Goal: Information Seeking & Learning: Learn about a topic

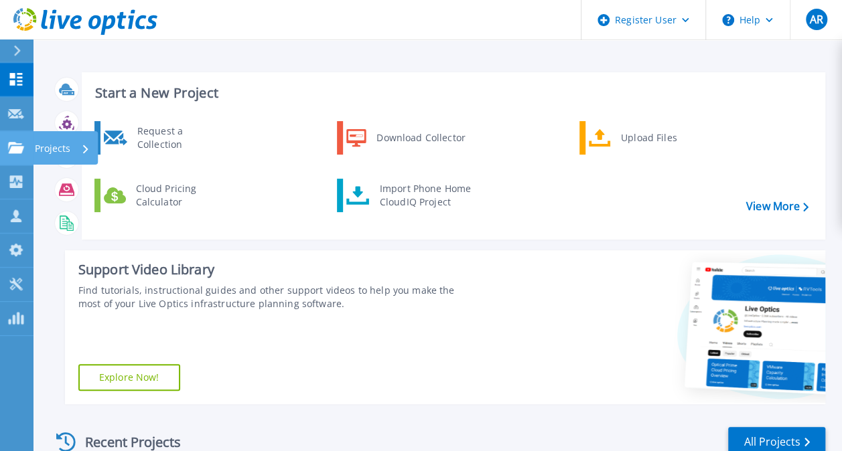
click at [15, 154] on link "Projects Projects" at bounding box center [16, 148] width 33 height 34
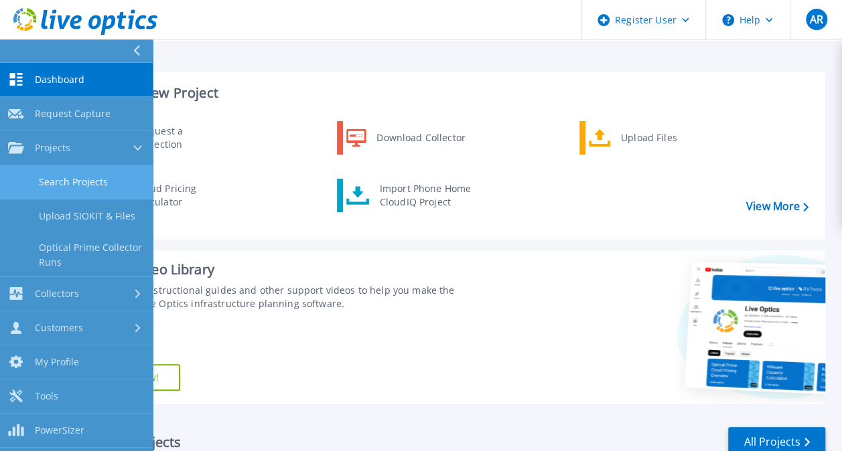
click at [87, 182] on link "Search Projects" at bounding box center [76, 182] width 153 height 34
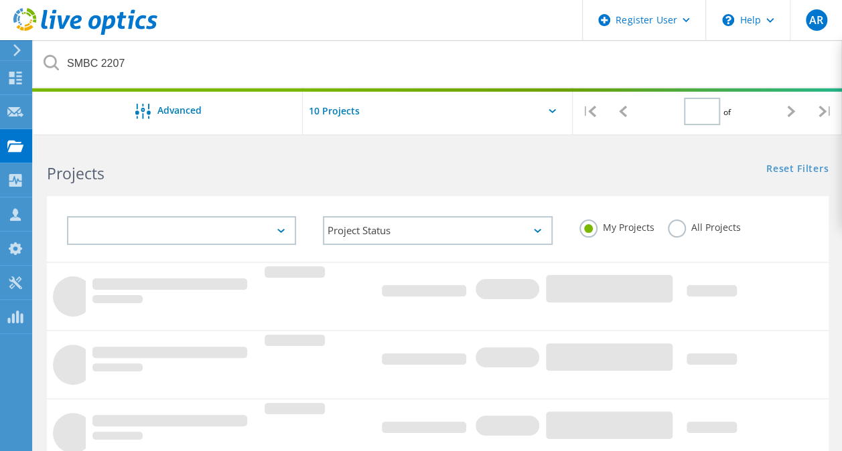
type input "1"
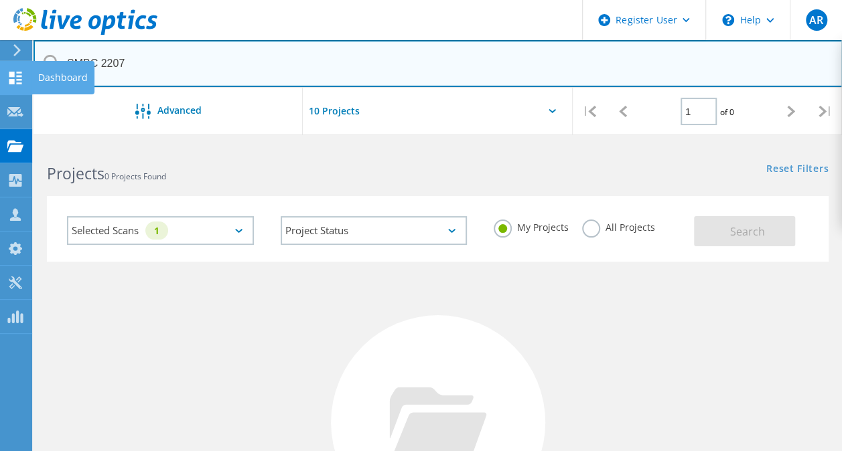
drag, startPoint x: 154, startPoint y: 56, endPoint x: 4, endPoint y: 60, distance: 150.1
click at [4, 144] on div "Register User \n Help Explore Helpful Articles Contact Support AR Dell User [PE…" at bounding box center [421, 404] width 842 height 520
drag, startPoint x: 139, startPoint y: 59, endPoint x: 56, endPoint y: 57, distance: 83.7
click at [56, 57] on div "SMBC 2207" at bounding box center [437, 64] width 808 height 48
paste input "3010781"
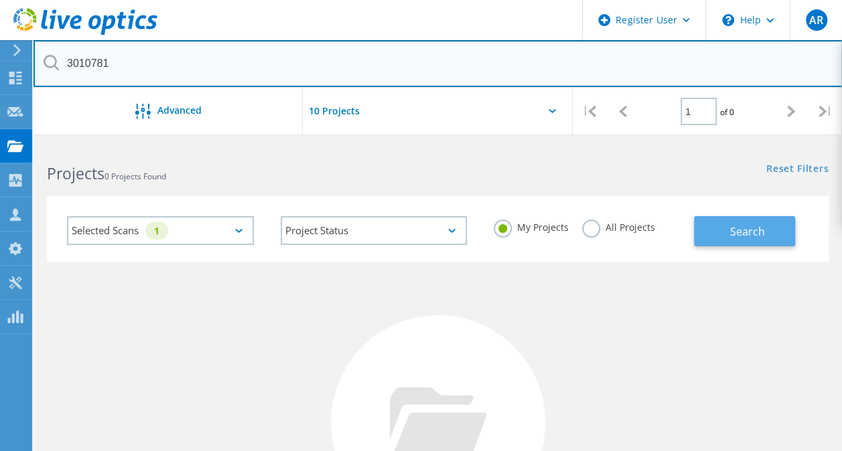
type input "3010781"
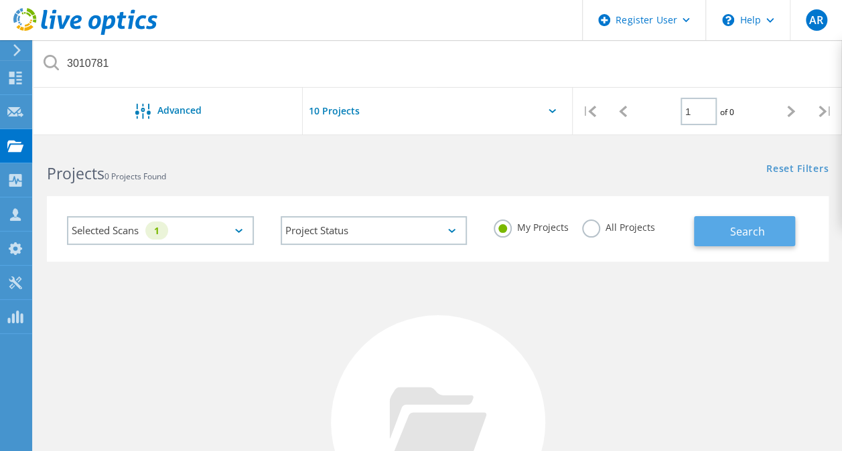
click at [742, 226] on span "Search" at bounding box center [746, 231] width 35 height 15
click at [243, 230] on div "Selected Scans 1" at bounding box center [160, 230] width 187 height 29
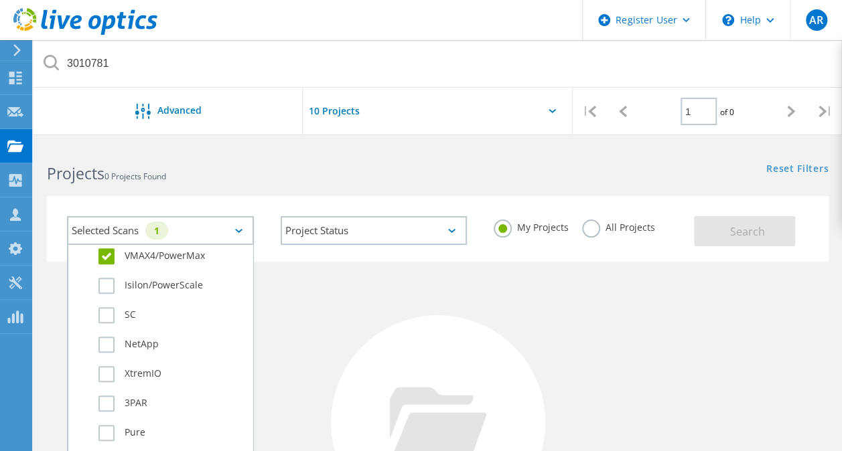
scroll to position [372, 0]
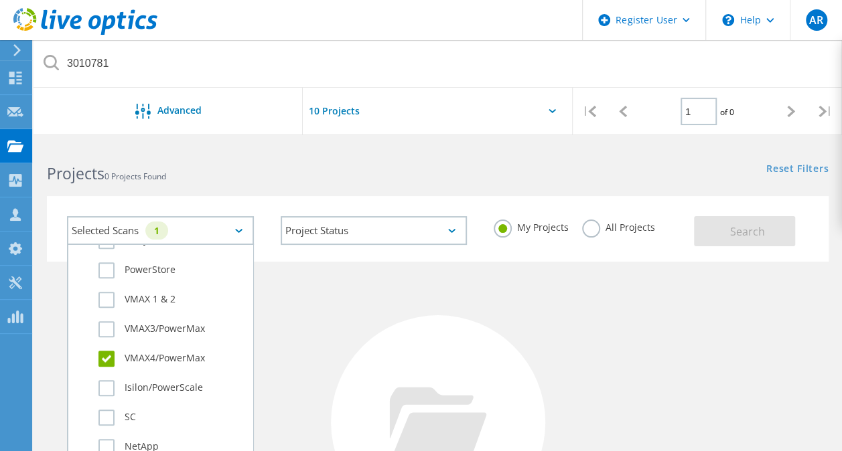
click at [113, 353] on label "VMAX4/PowerMax" at bounding box center [171, 359] width 147 height 16
click at [0, 0] on input "VMAX4/PowerMax" at bounding box center [0, 0] width 0 height 0
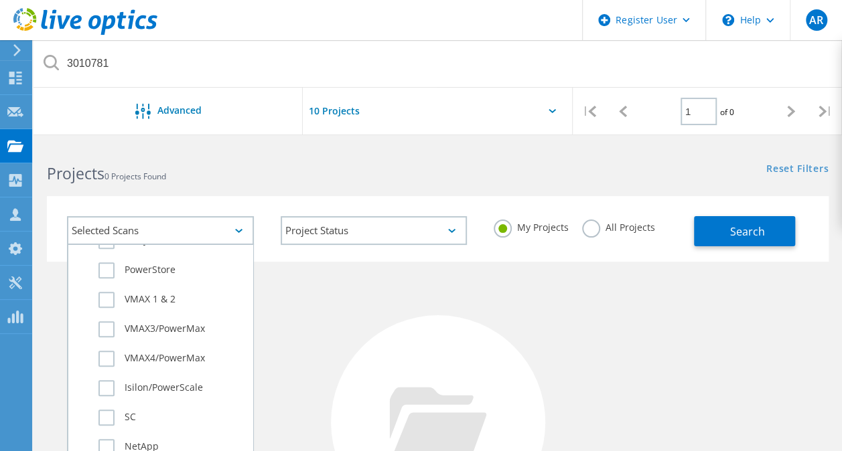
click at [599, 226] on label "All Projects" at bounding box center [618, 226] width 73 height 13
click at [0, 0] on input "All Projects" at bounding box center [0, 0] width 0 height 0
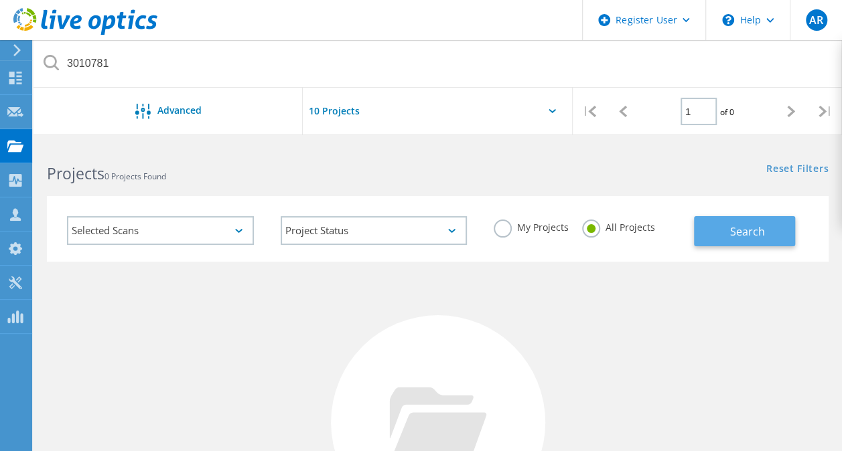
click at [729, 226] on span "Search" at bounding box center [746, 231] width 35 height 15
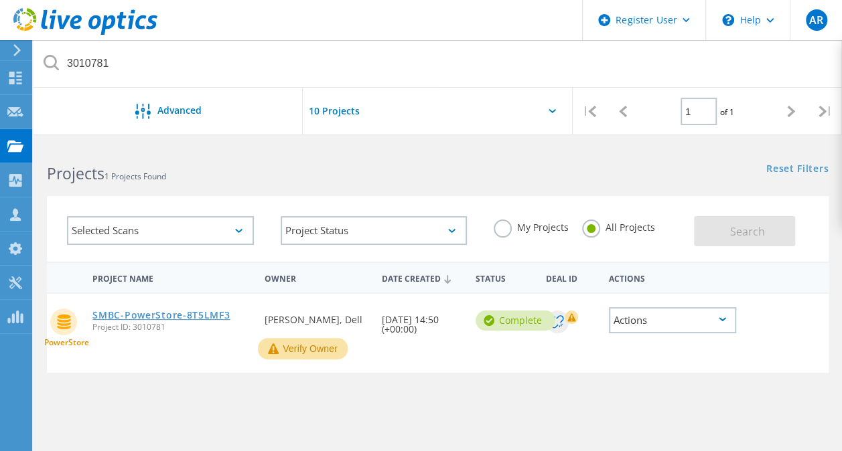
click at [136, 315] on link "SMBC-PowerStore-8T5LMF3" at bounding box center [160, 315] width 137 height 9
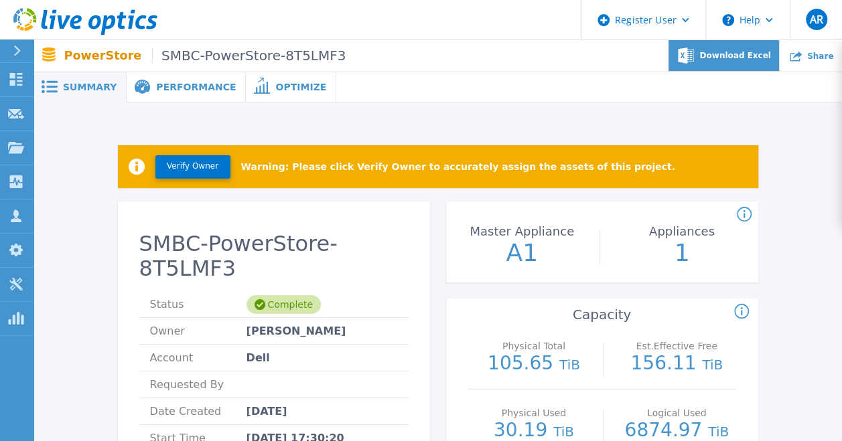
click at [750, 62] on div "Download Excel" at bounding box center [723, 55] width 111 height 31
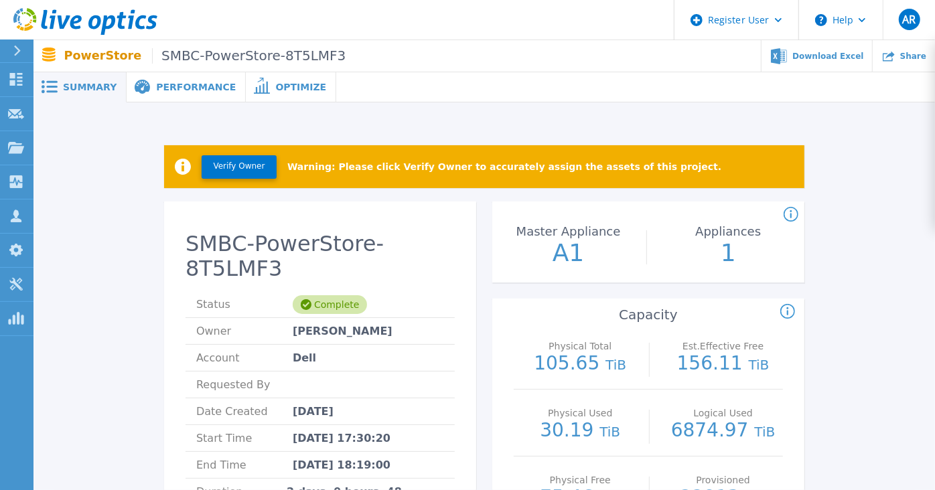
click at [173, 88] on span "Performance" at bounding box center [196, 86] width 80 height 9
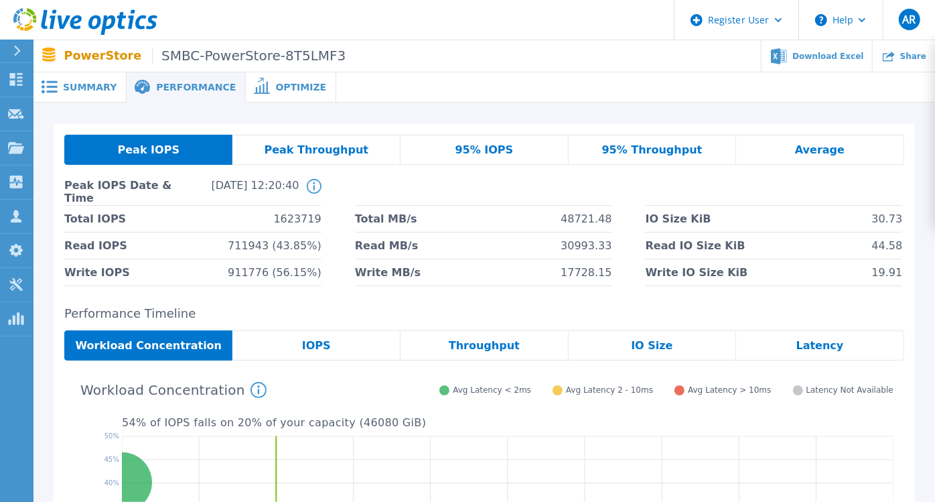
click at [497, 151] on span "95% IOPS" at bounding box center [484, 150] width 58 height 11
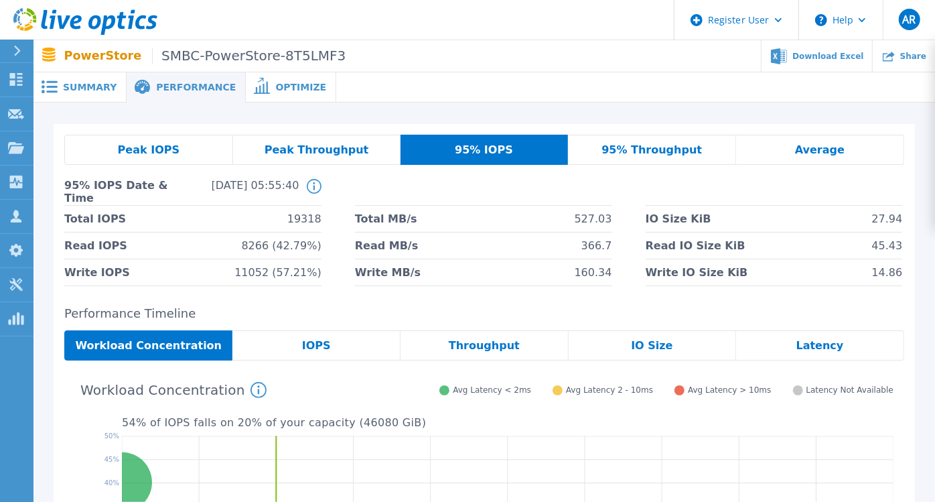
click at [484, 341] on span "Throughput" at bounding box center [484, 345] width 71 height 11
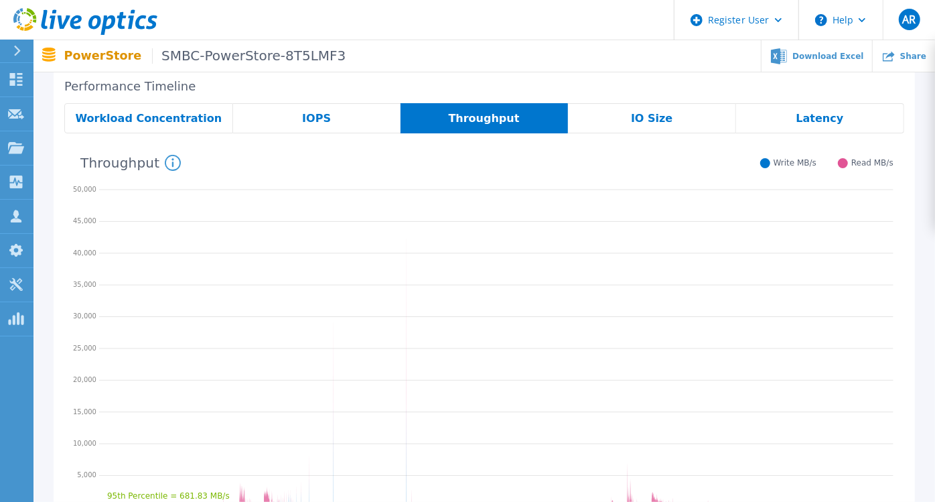
scroll to position [297, 0]
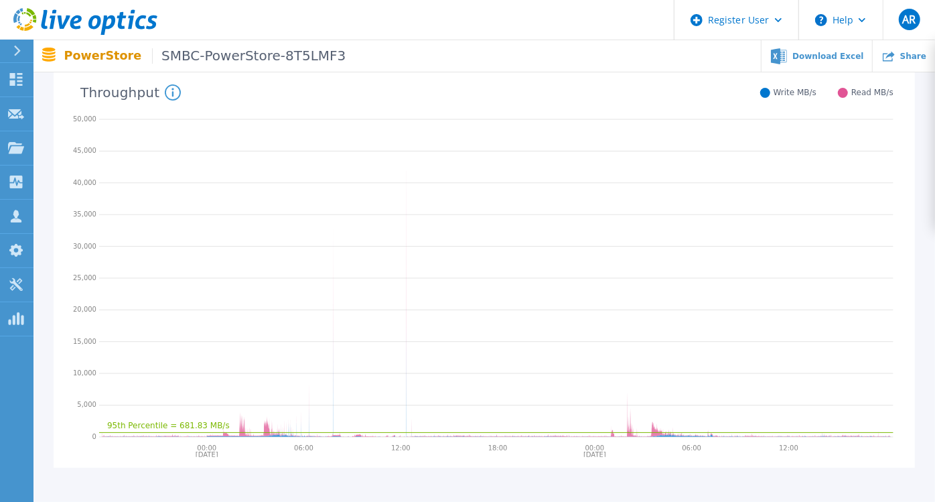
click at [770, 92] on div at bounding box center [765, 93] width 10 height 10
click at [802, 94] on span "Write MB/s" at bounding box center [795, 93] width 43 height 10
drag, startPoint x: 70, startPoint y: 409, endPoint x: 490, endPoint y: 465, distance: 423.0
click at [490, 451] on div "Performance Timeline Workload Concentration IOPS Throughput IO Size Latency 95t…" at bounding box center [484, 238] width 861 height 459
click at [788, 451] on div "Peak IOPS Peak Throughput 95% IOPS 95% Throughput Average 95% IOPS Date & Time …" at bounding box center [483, 155] width 901 height 701
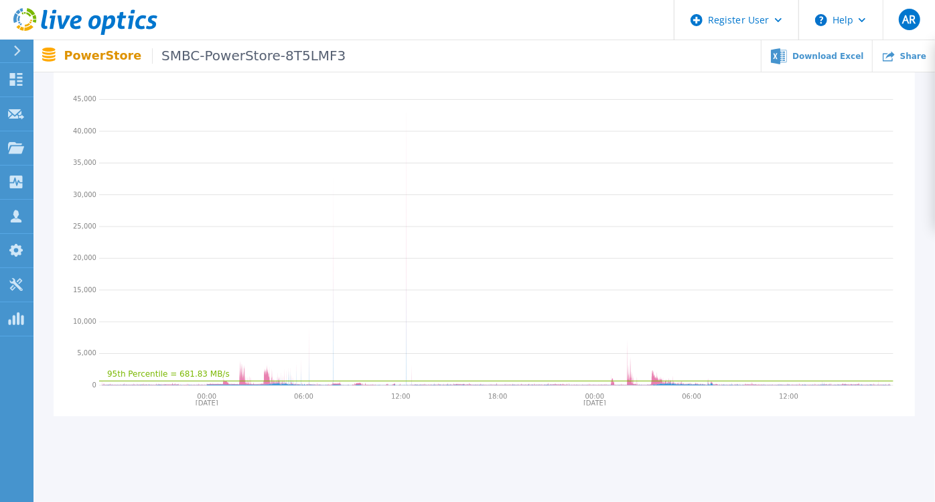
scroll to position [372, 0]
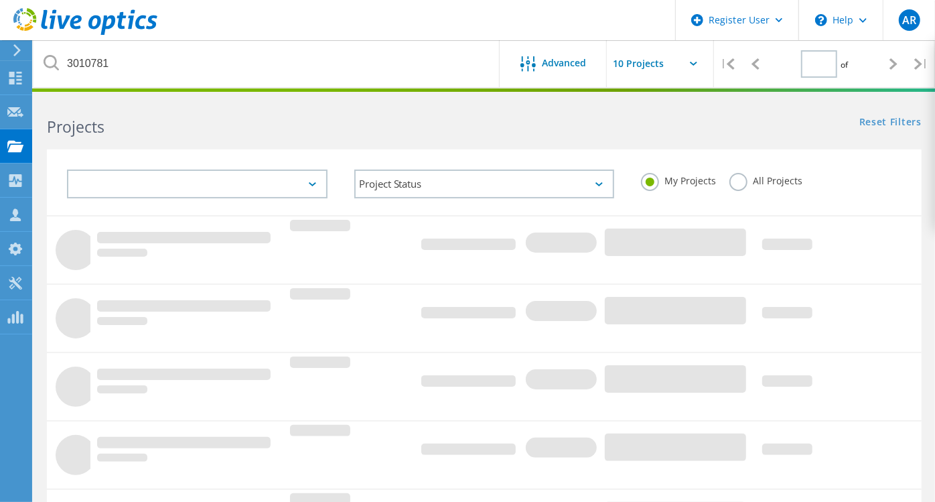
type input "1"
